Goal: Task Accomplishment & Management: Manage account settings

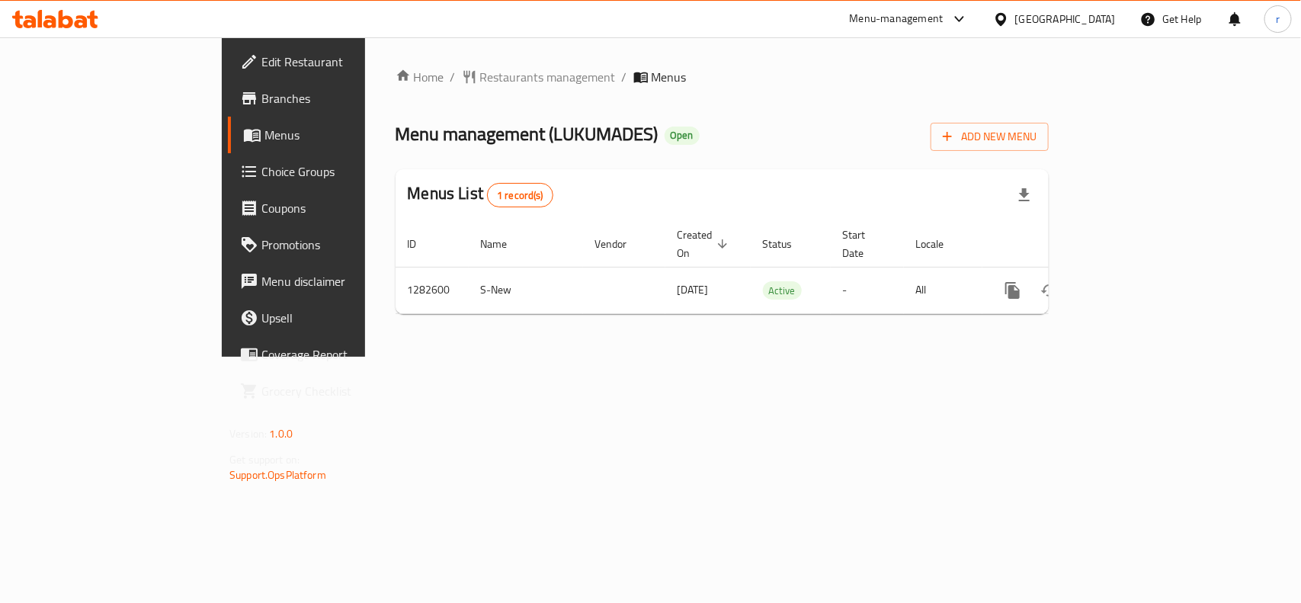
click at [261, 176] on span "Choice Groups" at bounding box center [343, 171] width 165 height 18
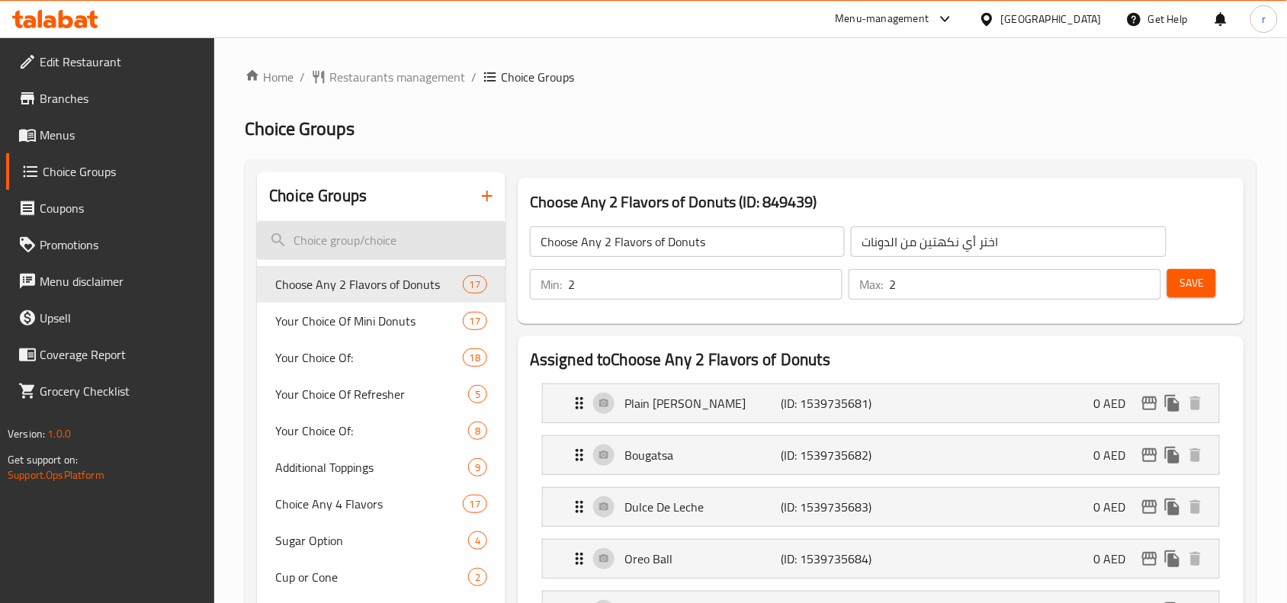
click at [372, 242] on input "search" at bounding box center [381, 240] width 249 height 39
paste input "Gelato"
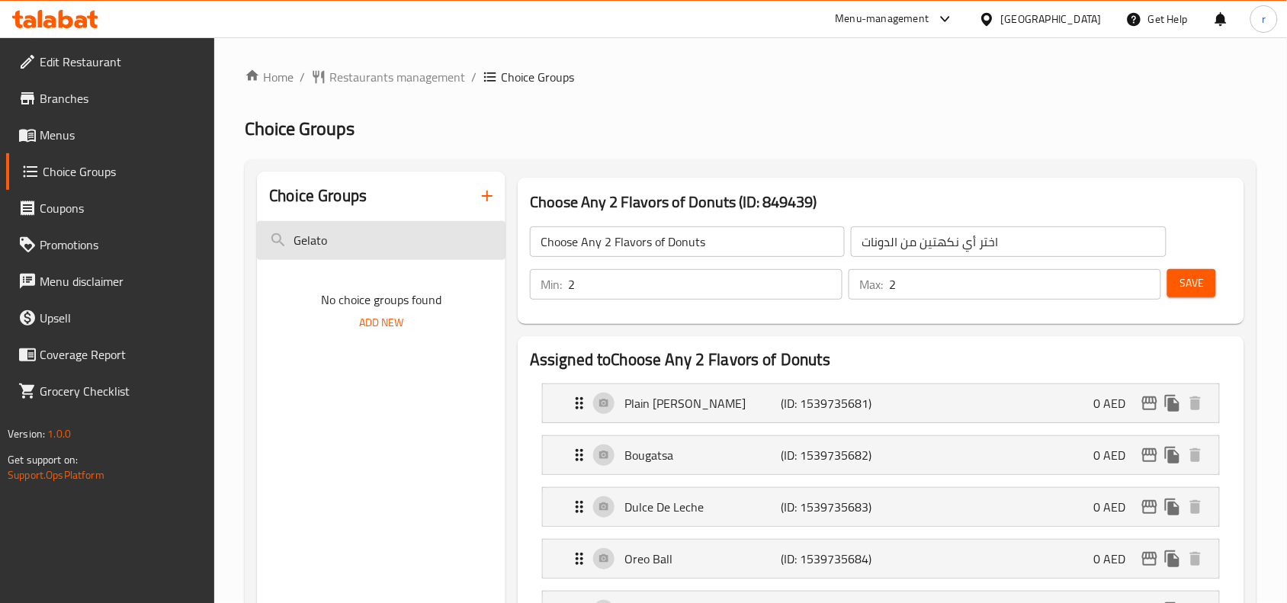
click at [418, 233] on input "Gelato" at bounding box center [381, 240] width 249 height 39
type input "G"
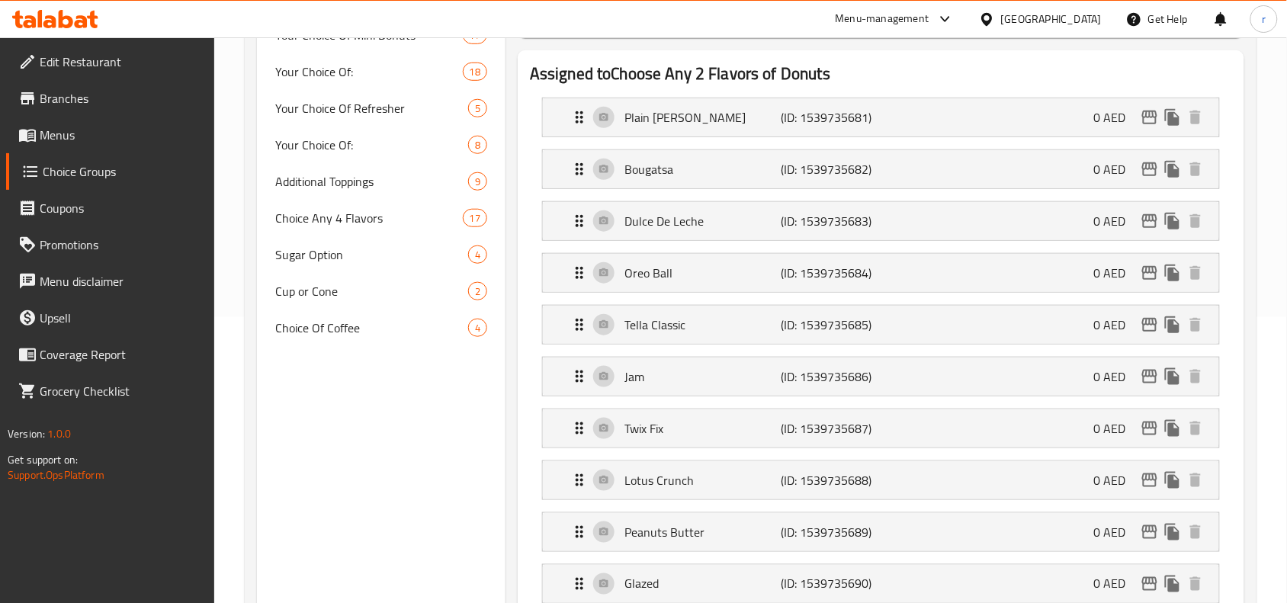
scroll to position [191, 0]
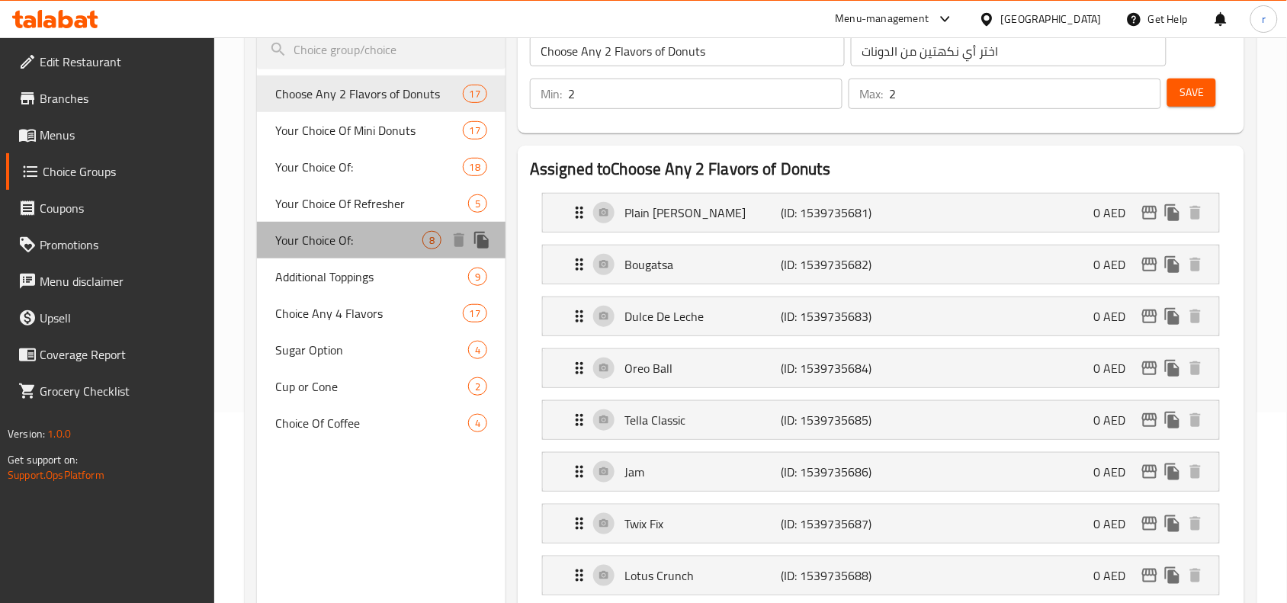
click at [380, 242] on span "Your Choice Of:" at bounding box center [348, 240] width 147 height 18
type input "Your Choice Of:"
type input "إختيارك من:"
type input "1"
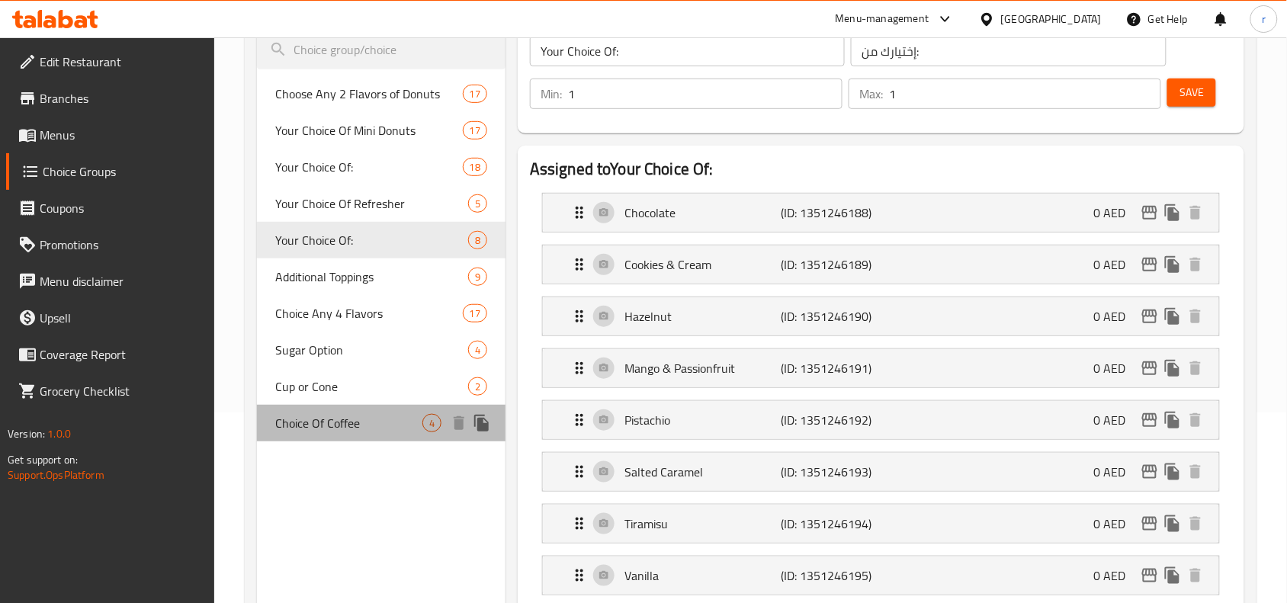
click at [348, 428] on span "Choice Of Coffee" at bounding box center [348, 423] width 147 height 18
type input "Choice Of Coffee"
type input "اختيار القهوة"
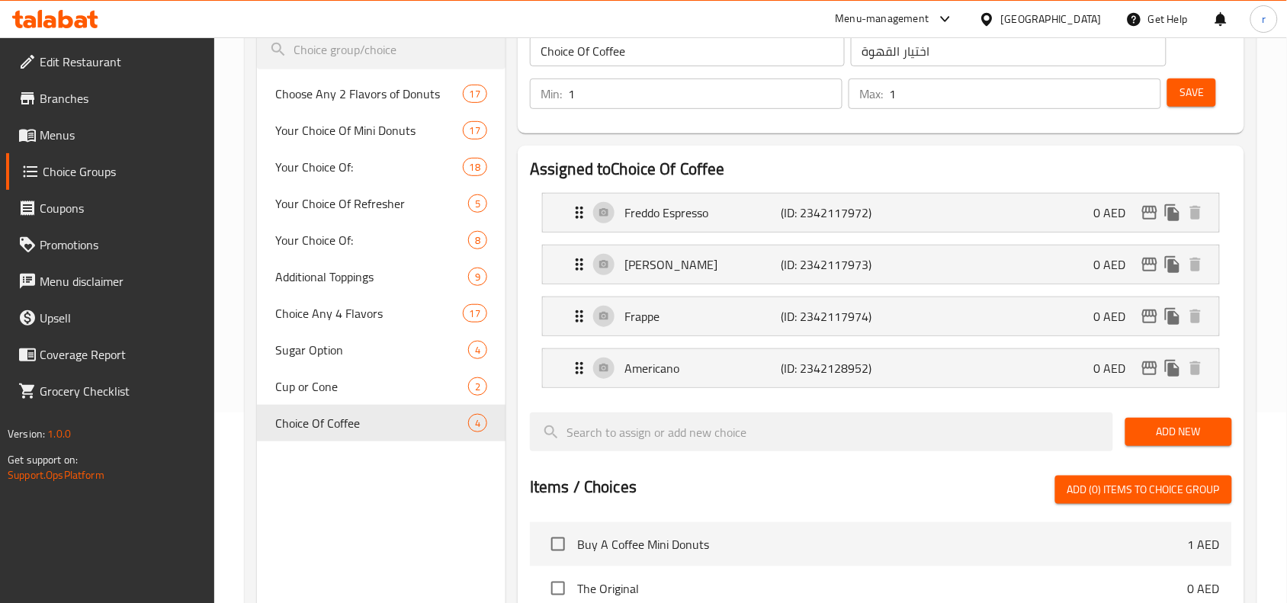
click at [85, 98] on span "Branches" at bounding box center [121, 98] width 163 height 18
